Goal: Check status: Check status

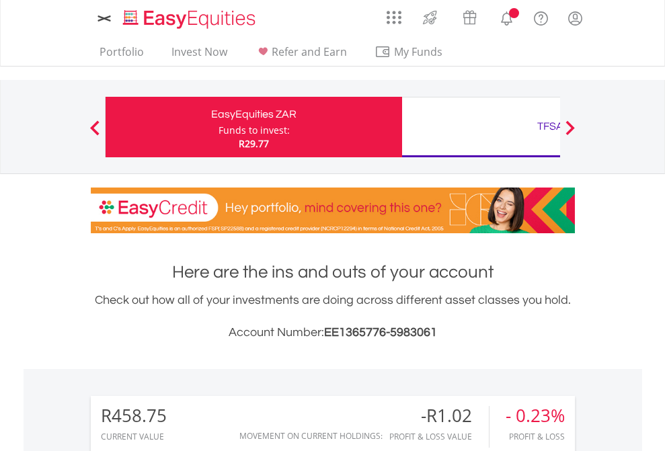
scroll to position [129, 211]
click at [218, 127] on div "Funds to invest:" at bounding box center [253, 130] width 71 height 13
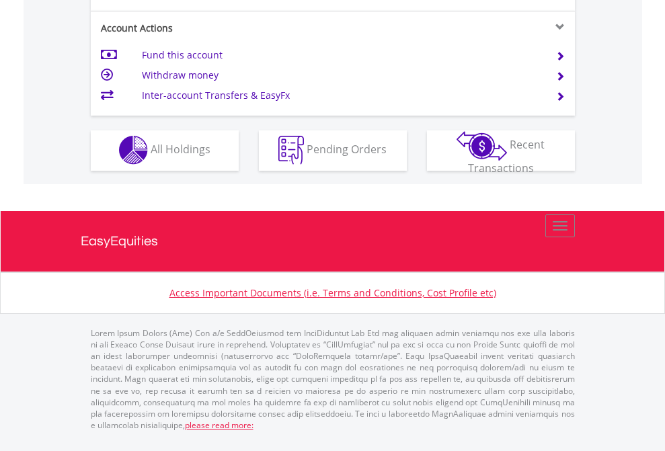
scroll to position [1257, 0]
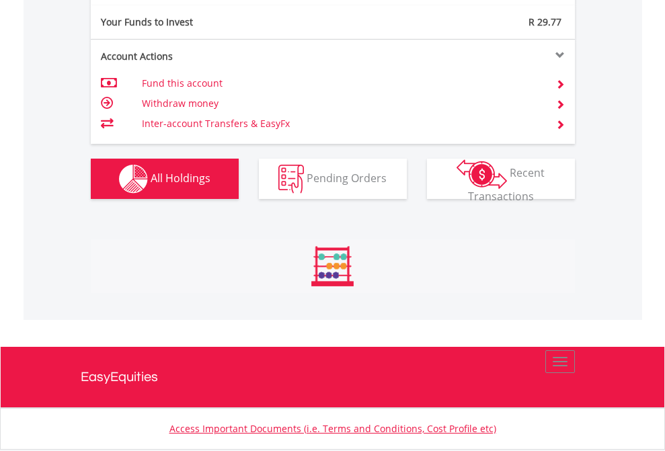
scroll to position [129, 211]
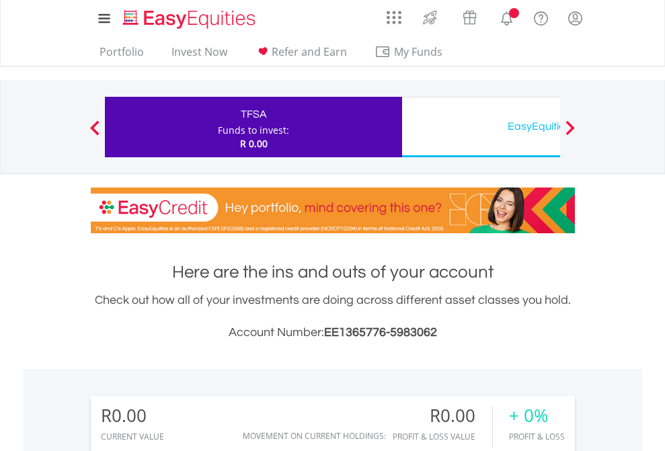
scroll to position [129, 211]
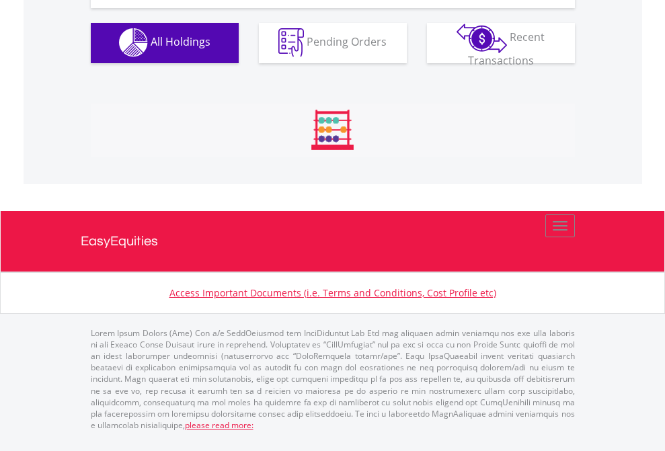
scroll to position [1331, 0]
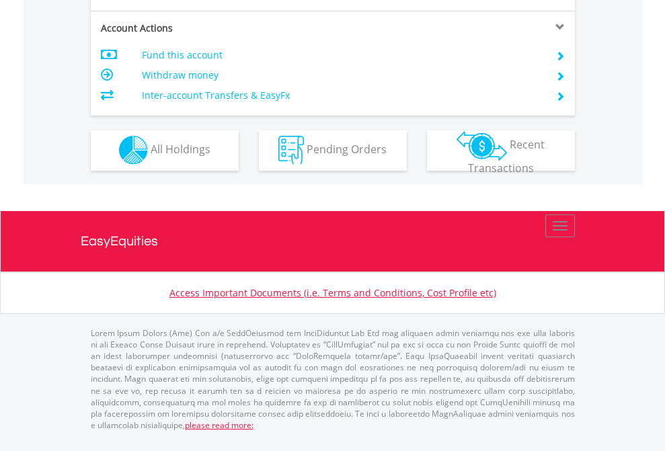
click at [151, 157] on span "All Holdings" at bounding box center [181, 149] width 60 height 15
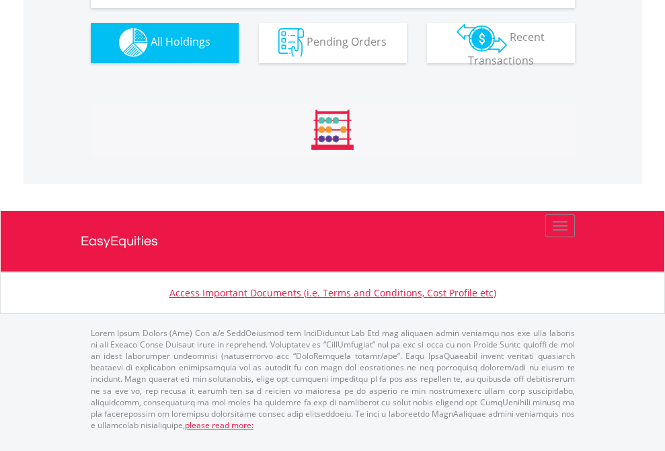
scroll to position [1331, 0]
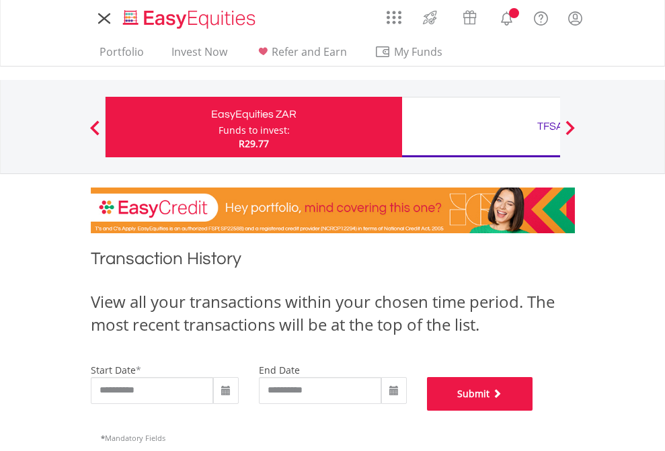
click at [533, 411] on button "Submit" at bounding box center [480, 394] width 106 height 34
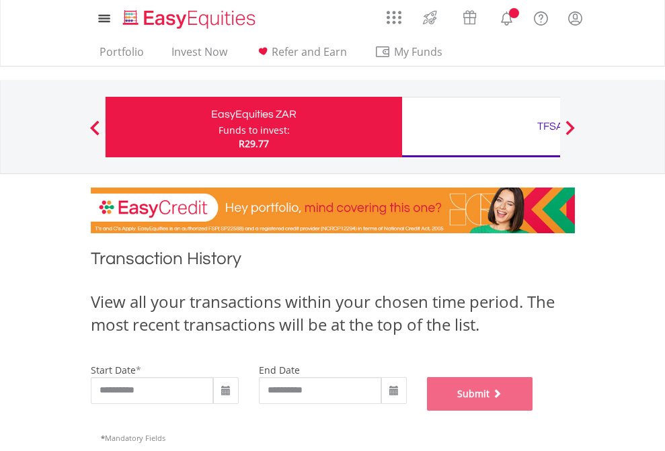
scroll to position [545, 0]
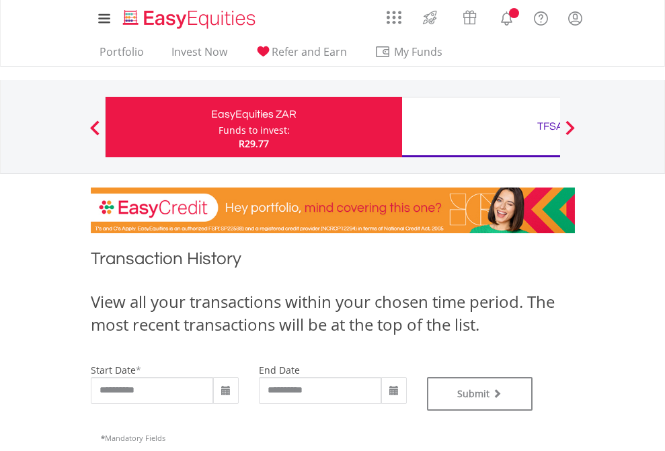
click at [481, 127] on div "TFSA" at bounding box center [550, 126] width 280 height 19
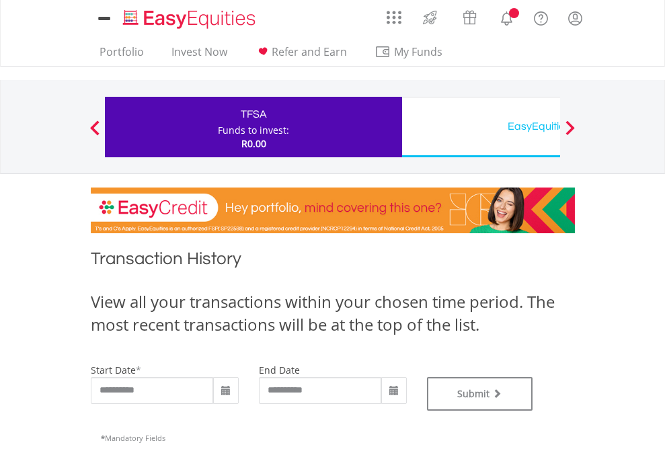
type input "**********"
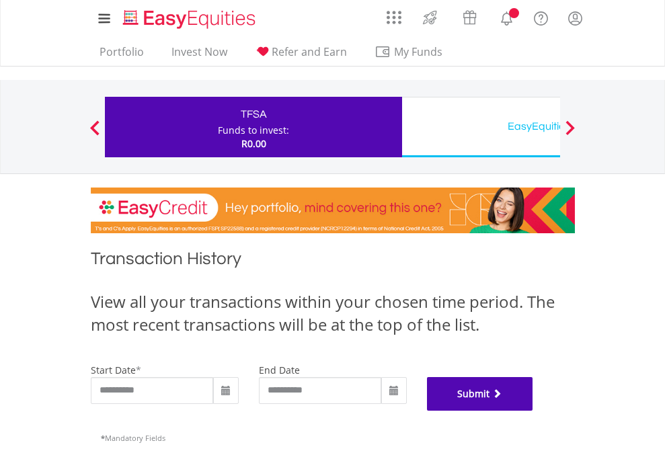
click at [533, 411] on button "Submit" at bounding box center [480, 394] width 106 height 34
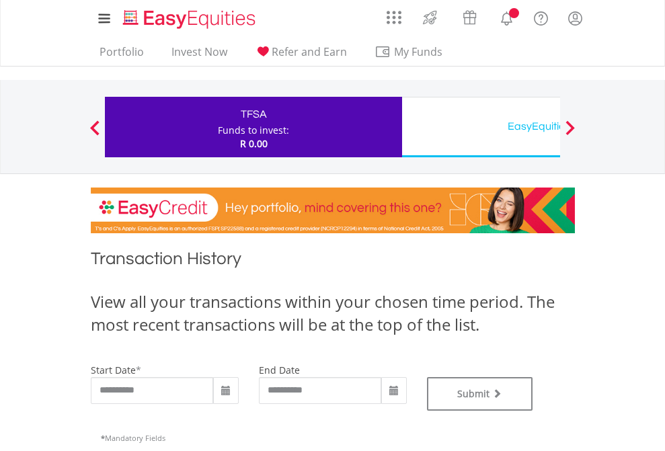
click at [481, 127] on div "EasyEquities USD" at bounding box center [550, 126] width 280 height 19
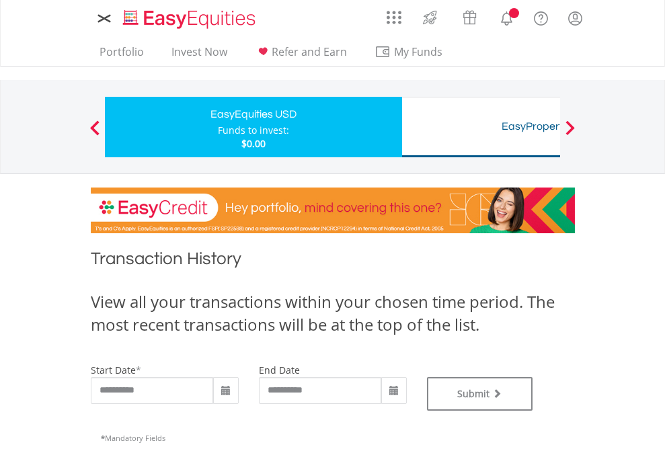
type input "**********"
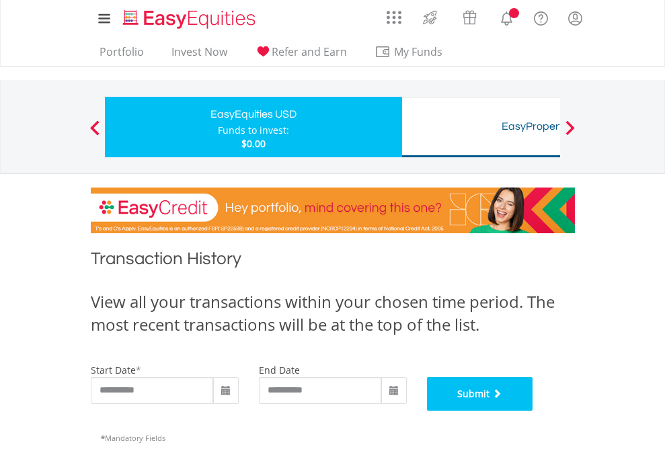
click at [533, 411] on button "Submit" at bounding box center [480, 394] width 106 height 34
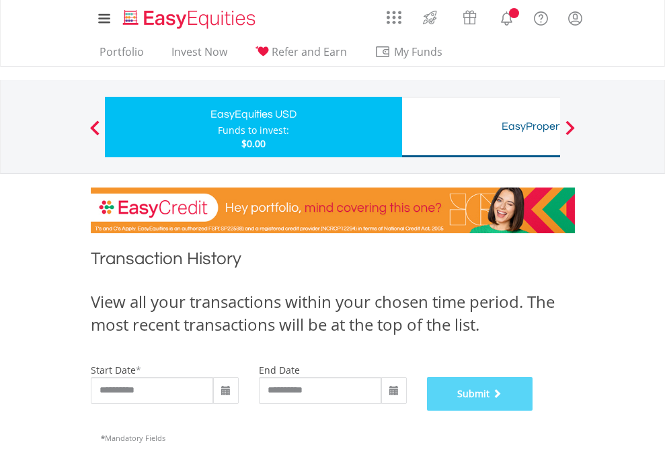
scroll to position [545, 0]
